Goal: Navigation & Orientation: Find specific page/section

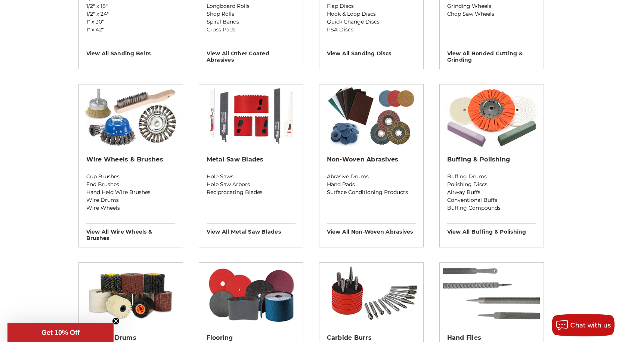
scroll to position [561, 0]
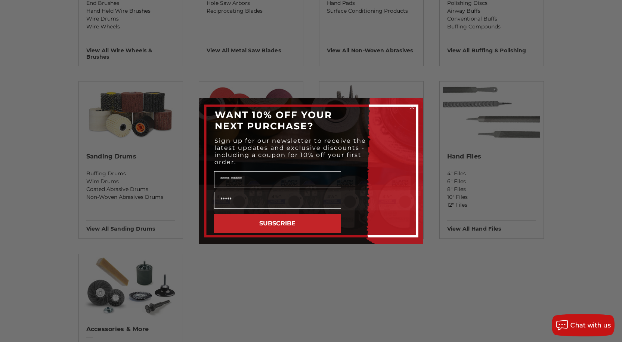
click at [69, 155] on div "Close dialog WANT 10% OFF YOUR NEXT PURCHASE? Sign up for our newsletter to rec…" at bounding box center [311, 171] width 622 height 342
click at [413, 107] on icon "Close dialog" at bounding box center [412, 107] width 3 height 3
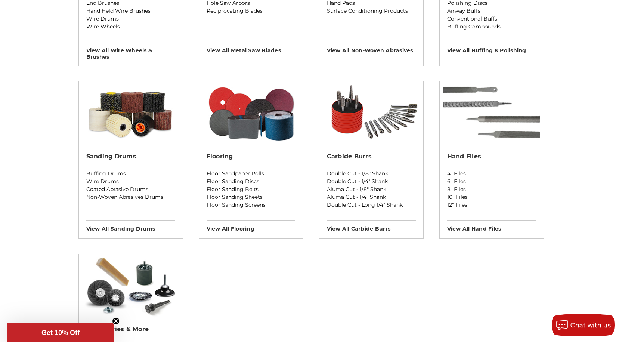
click at [114, 157] on h2 "Sanding Drums" at bounding box center [130, 156] width 89 height 7
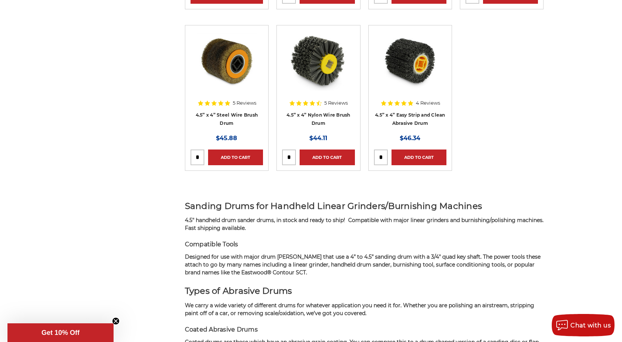
scroll to position [449, 0]
